Goal: Browse casually: Explore the website without a specific task or goal

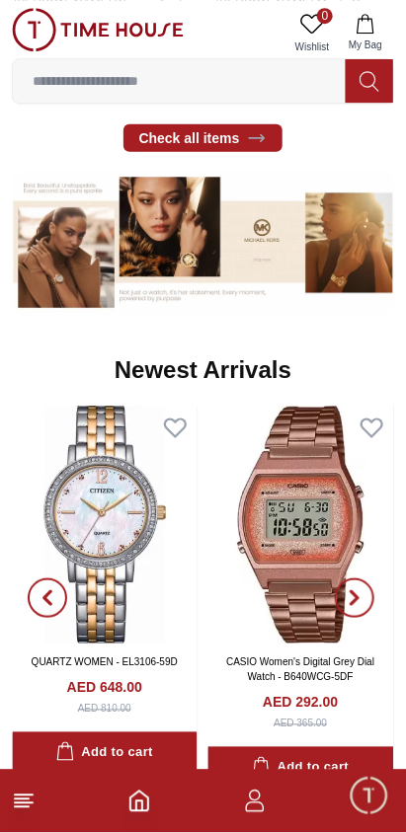
scroll to position [770, 0]
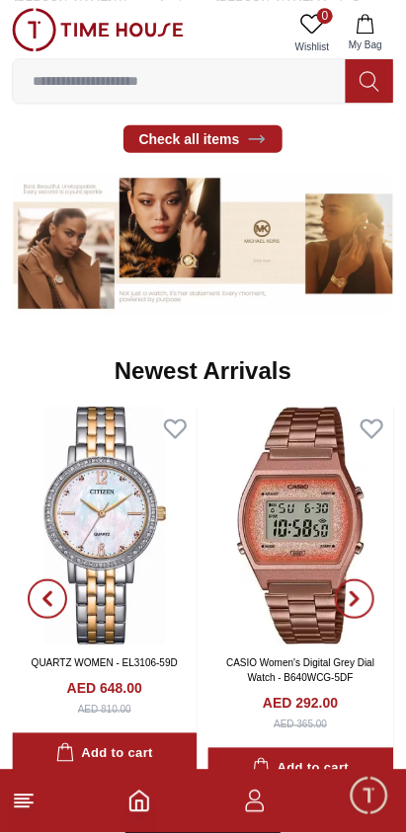
click at [247, 807] on icon at bounding box center [257, 817] width 20 height 20
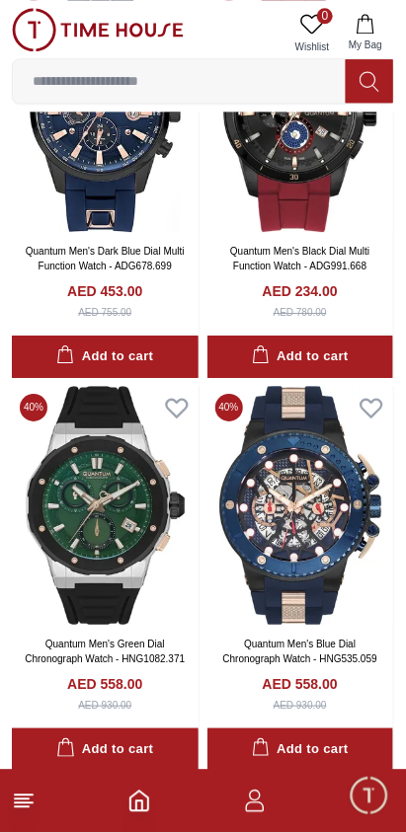
scroll to position [797, 0]
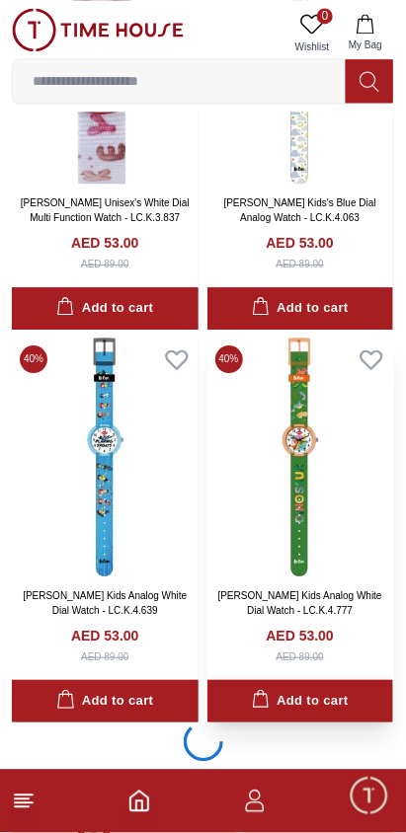
click at [324, 690] on div "Add to cart" at bounding box center [300, 701] width 97 height 23
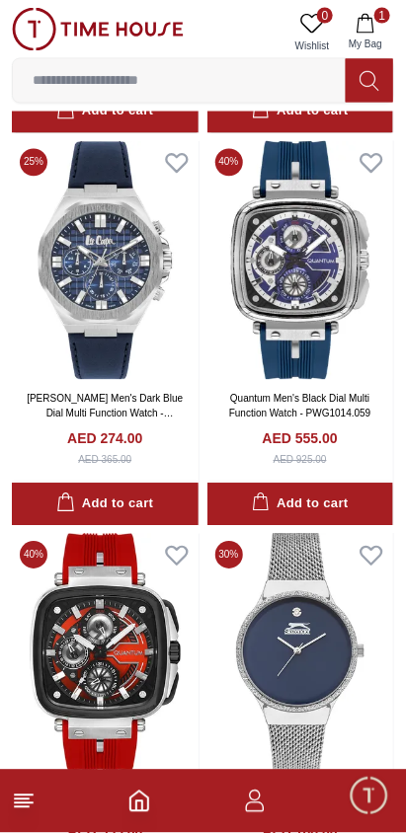
scroll to position [5174, 0]
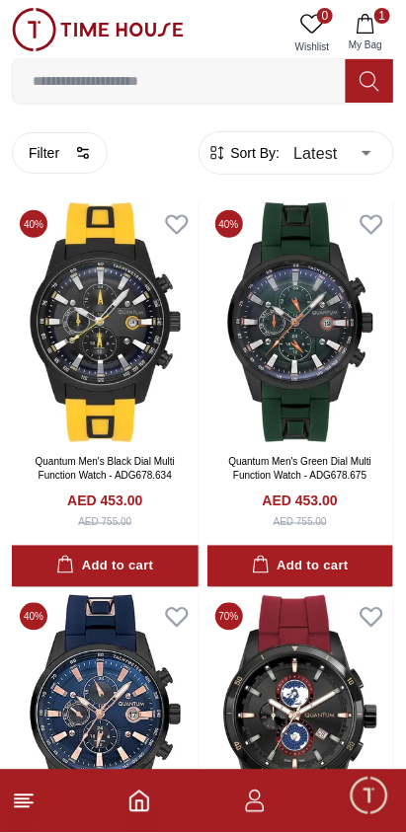
click at [131, 796] on icon "Home" at bounding box center [139, 802] width 24 height 24
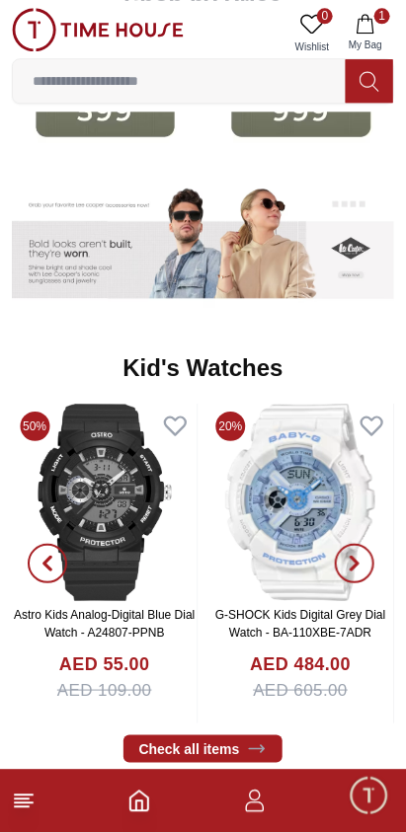
scroll to position [2324, 0]
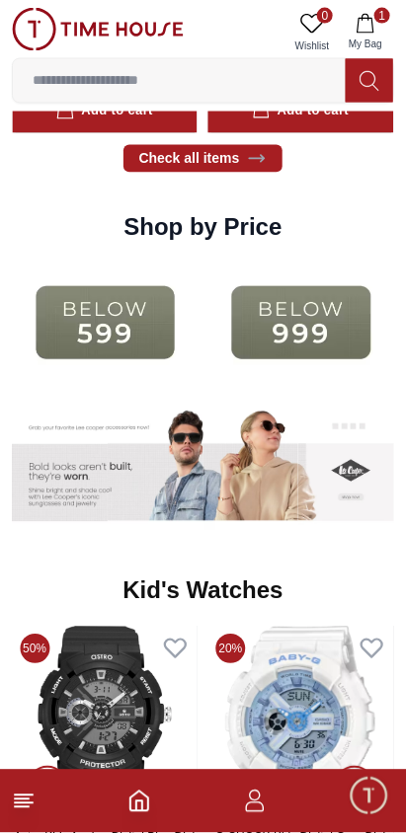
click at [303, 627] on img at bounding box center [301, 725] width 186 height 197
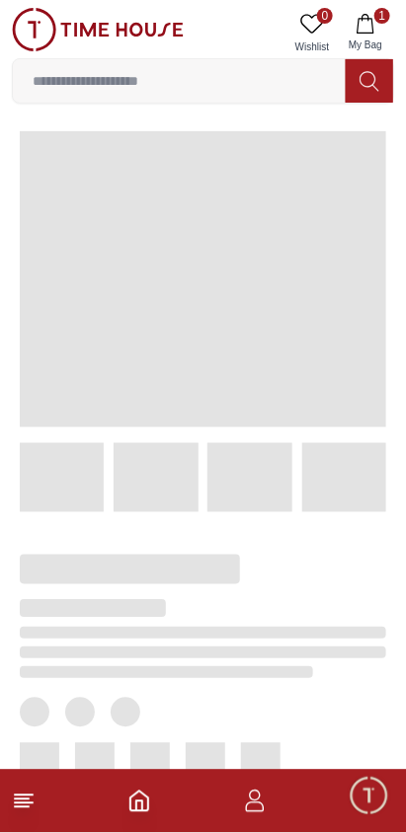
click at [143, 797] on icon "Home" at bounding box center [139, 802] width 24 height 24
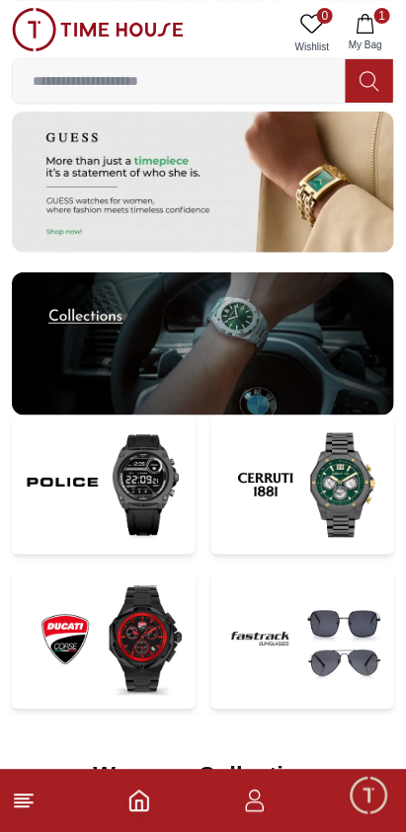
scroll to position [3765, 0]
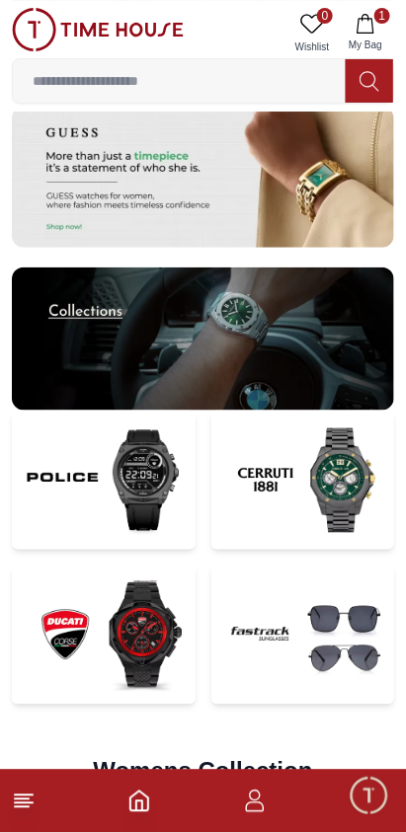
click at [317, 411] on img at bounding box center [303, 480] width 184 height 139
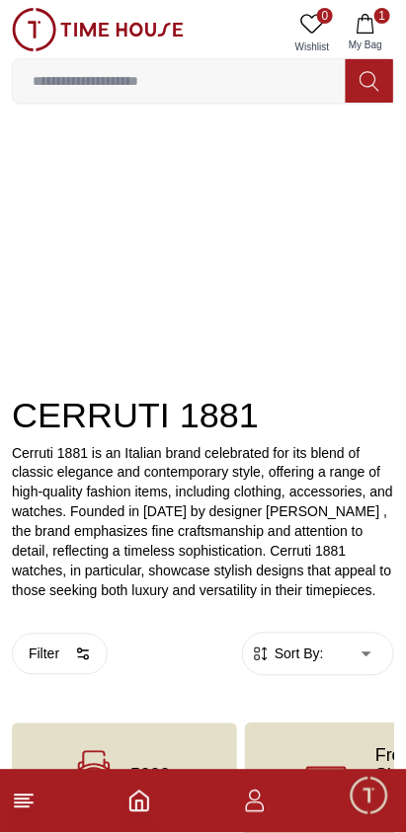
scroll to position [35, 0]
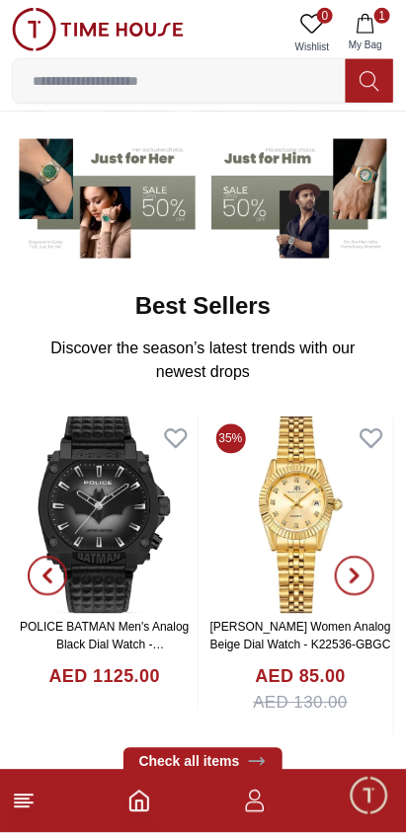
scroll to position [135, 0]
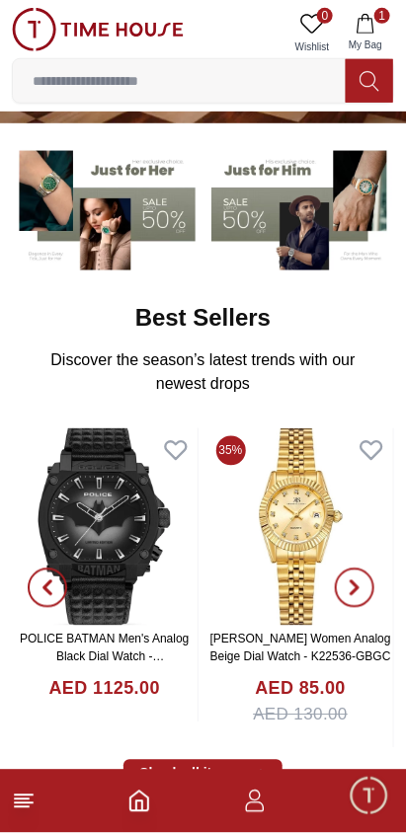
click at [289, 213] on img at bounding box center [303, 206] width 184 height 127
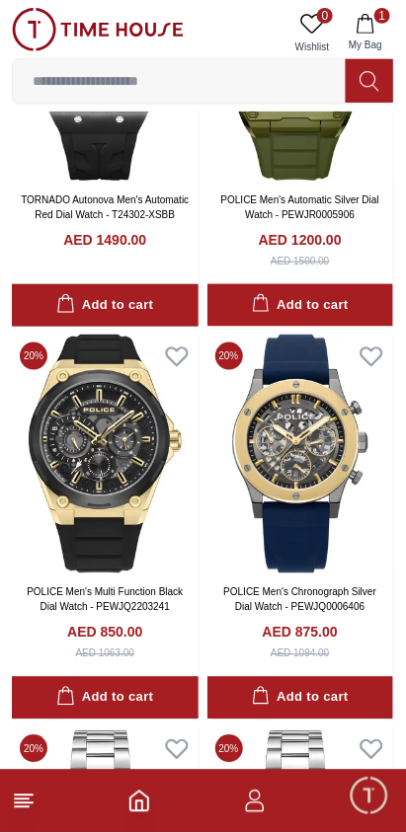
scroll to position [1064, 0]
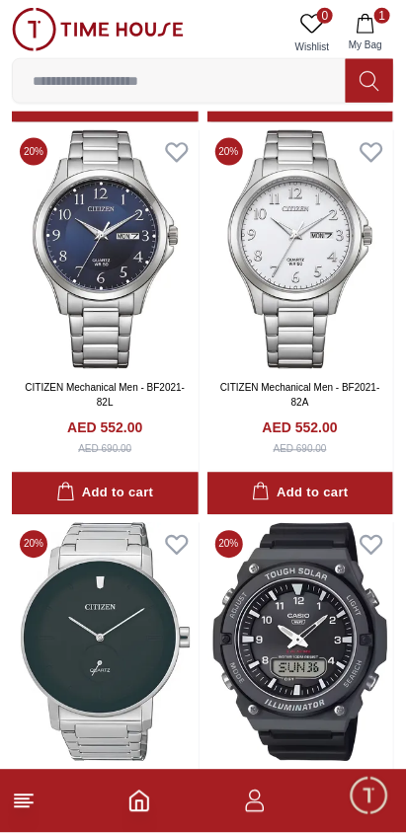
scroll to position [10539, 0]
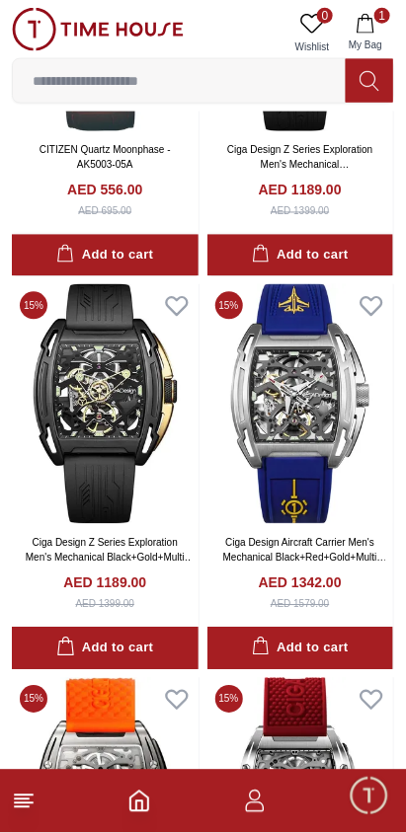
scroll to position [11886, 0]
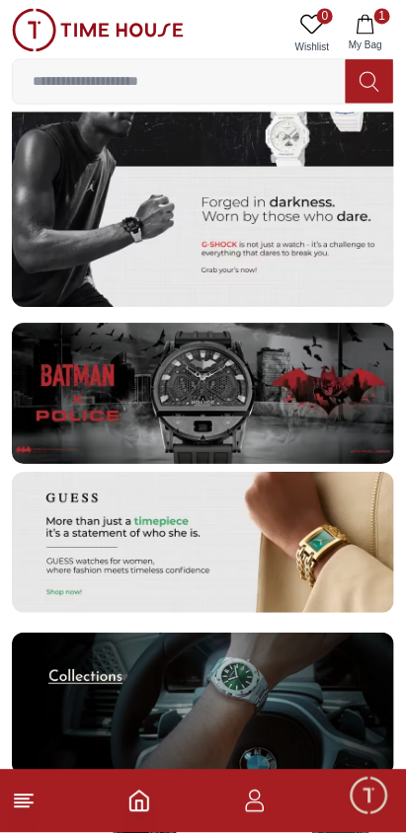
scroll to position [135, 0]
